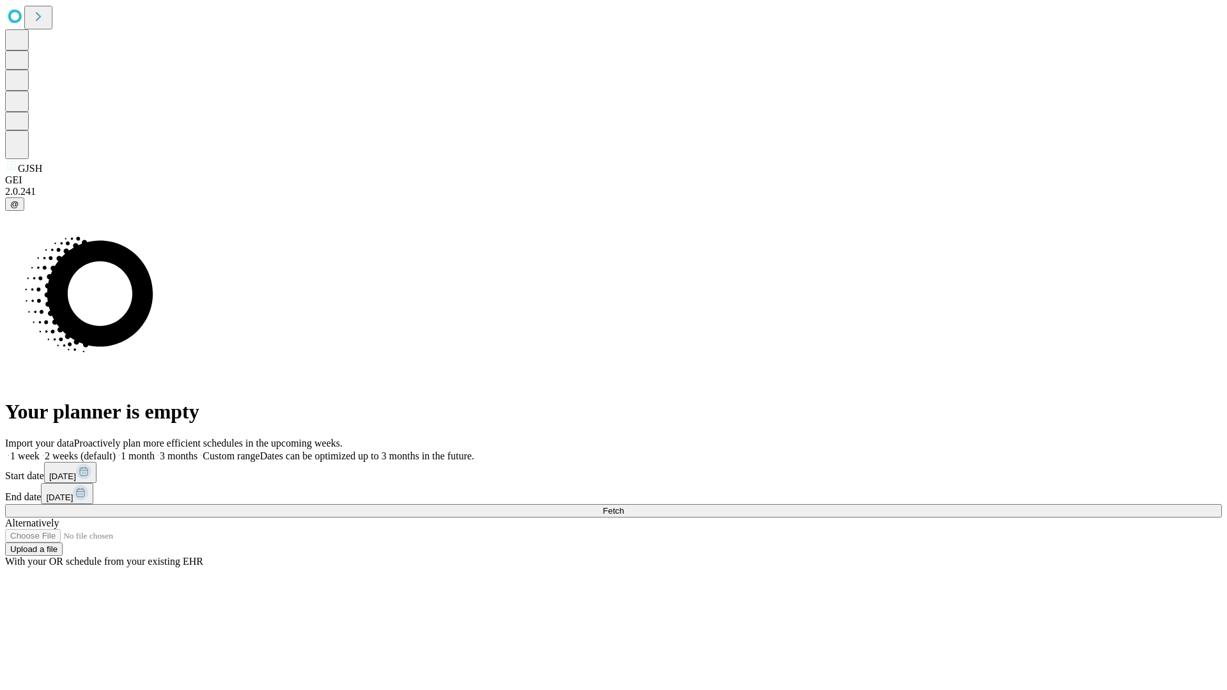
click at [624, 506] on span "Fetch" at bounding box center [613, 511] width 21 height 10
